Goal: Navigation & Orientation: Find specific page/section

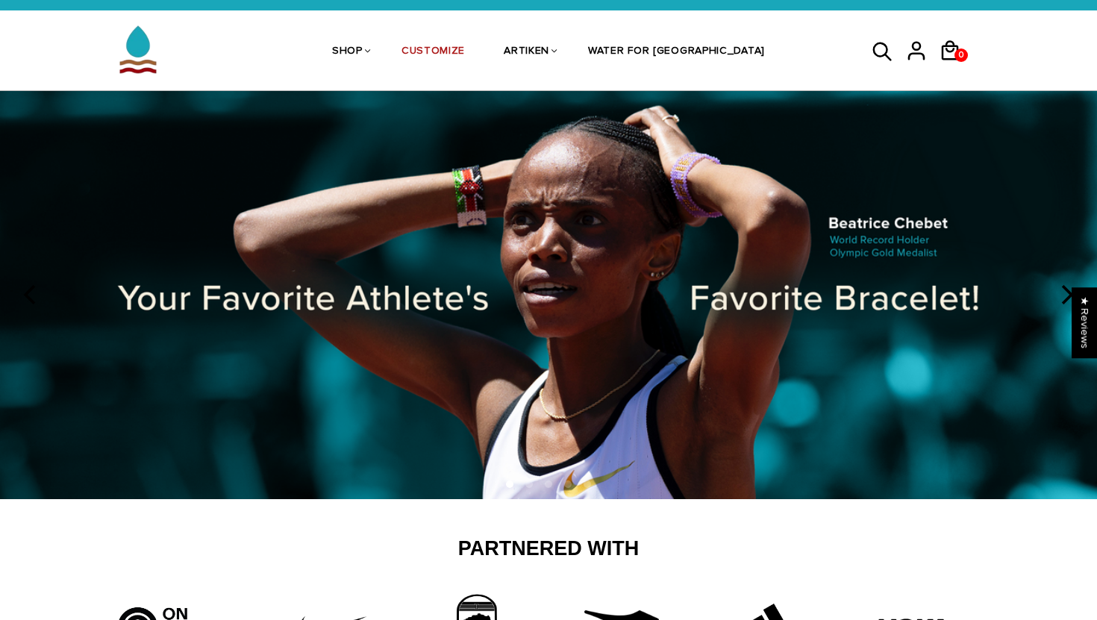
scroll to position [34, 0]
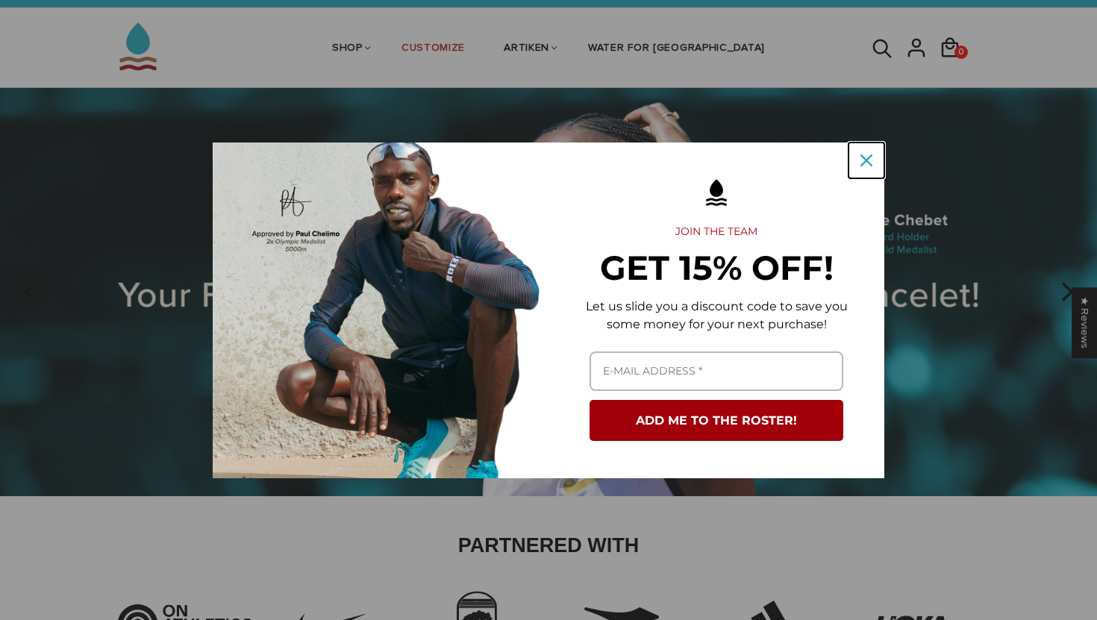
click at [867, 152] on div "Close" at bounding box center [866, 160] width 24 height 24
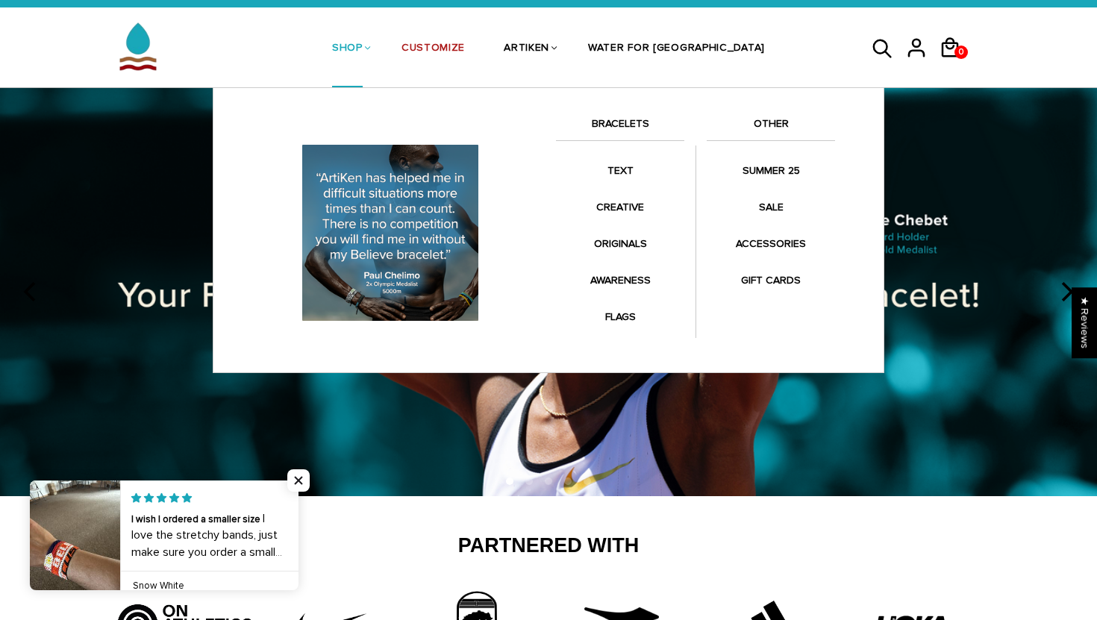
click at [363, 50] on link "SHOP" at bounding box center [347, 49] width 31 height 79
click at [624, 120] on link "BRACELETS" at bounding box center [620, 127] width 128 height 25
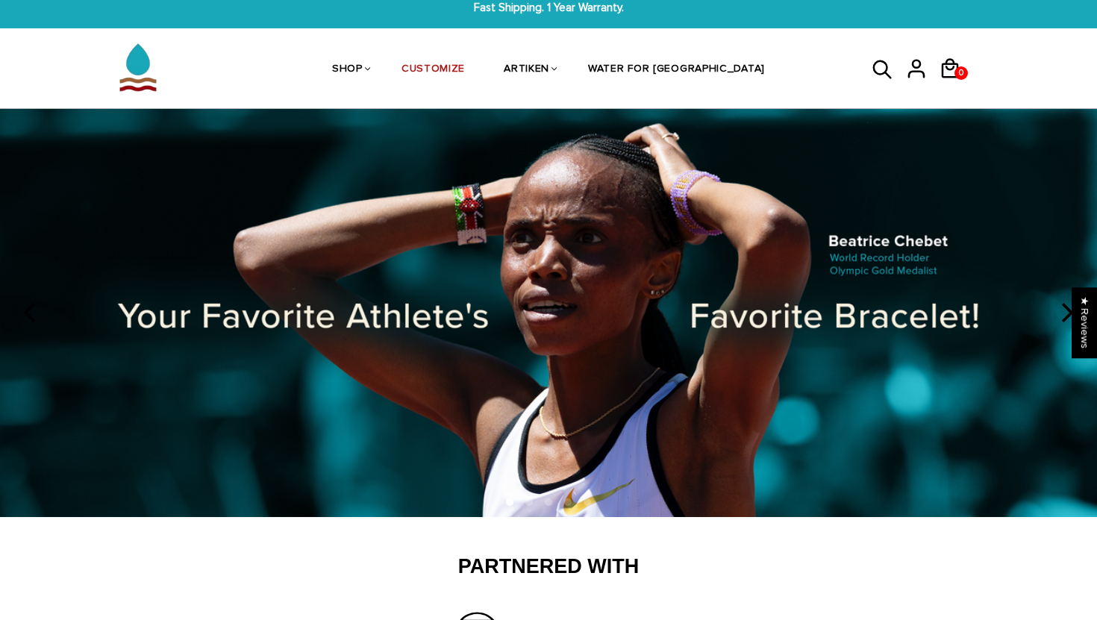
scroll to position [0, 0]
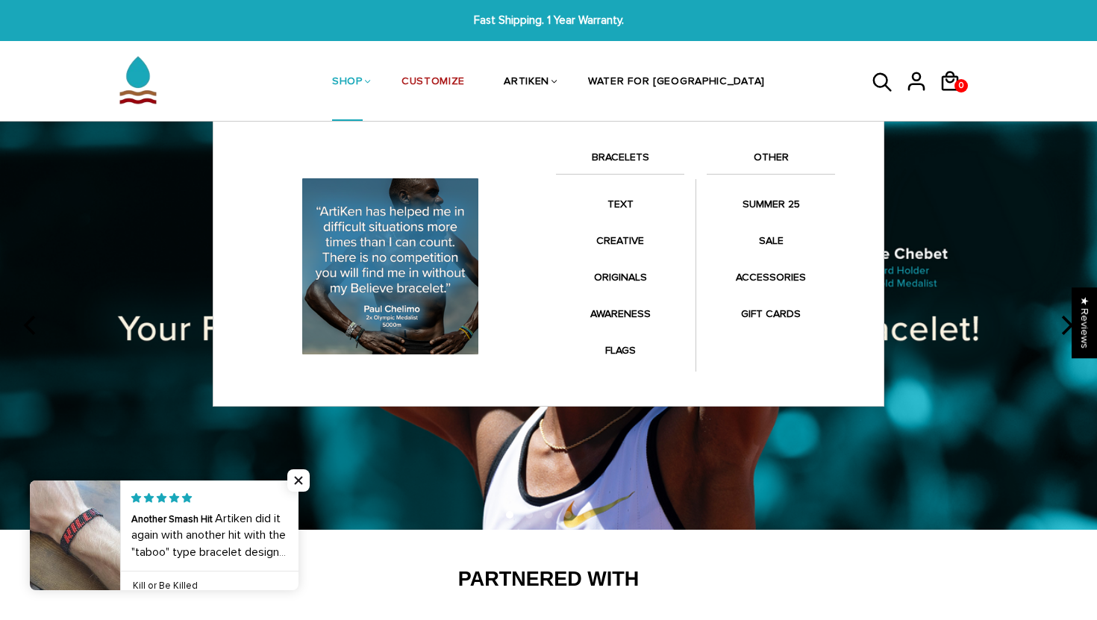
click at [363, 77] on link "SHOP" at bounding box center [347, 82] width 31 height 79
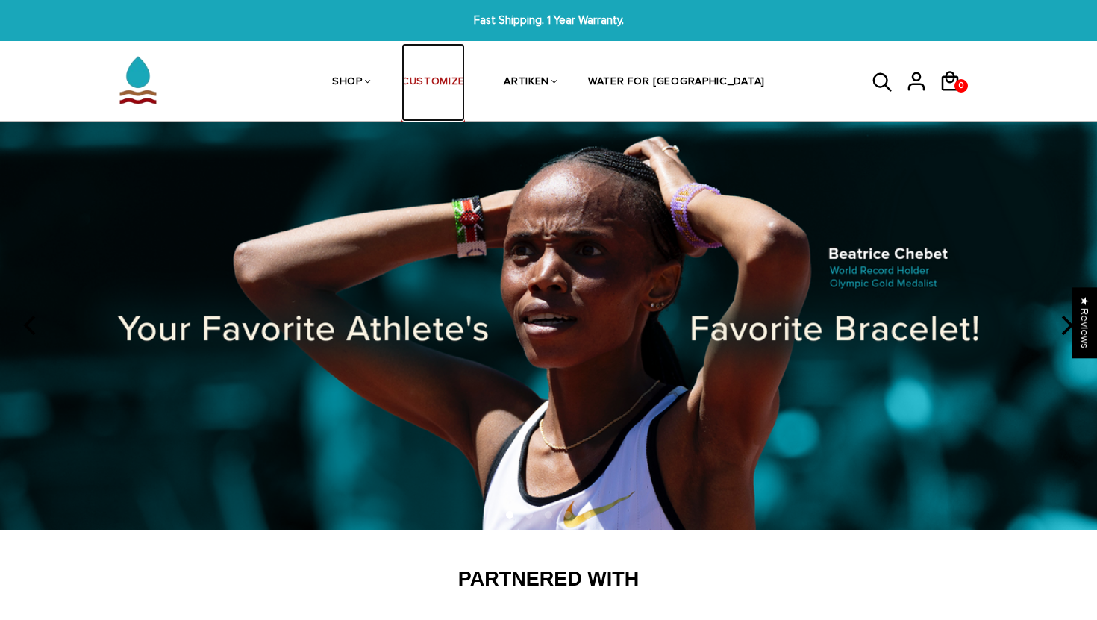
click at [465, 72] on link "CUSTOMIZE" at bounding box center [432, 82] width 63 height 79
